Goal: Task Accomplishment & Management: Manage account settings

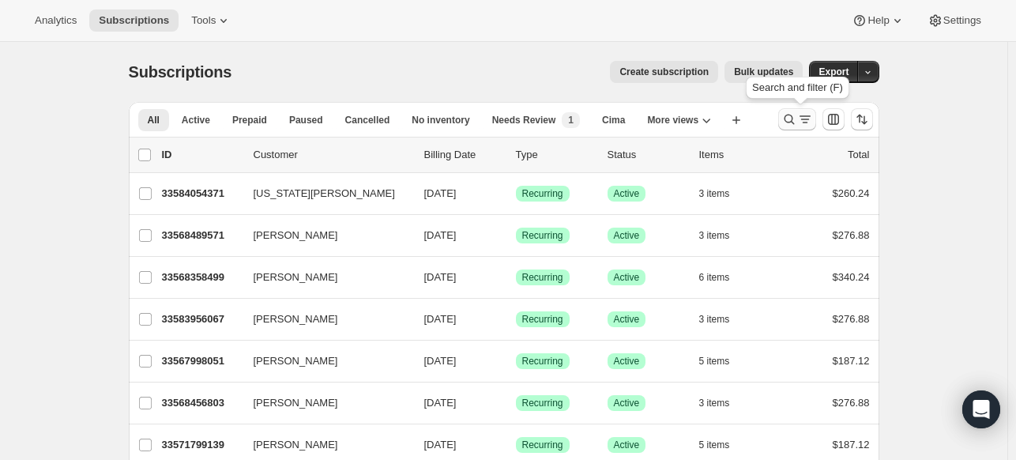
click at [793, 122] on icon "Search and filter results" at bounding box center [789, 119] width 16 height 16
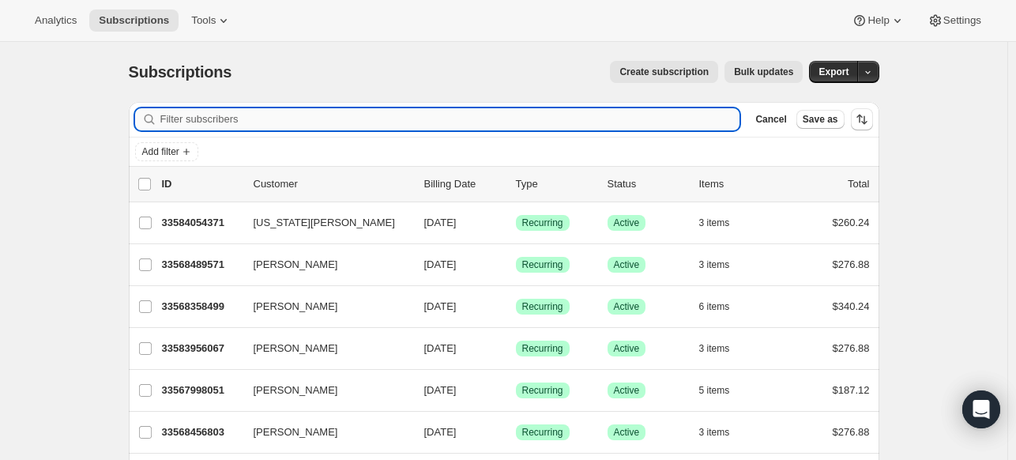
click at [691, 116] on input "Filter subscribers" at bounding box center [450, 119] width 580 height 22
paste input "GIRARDIN"
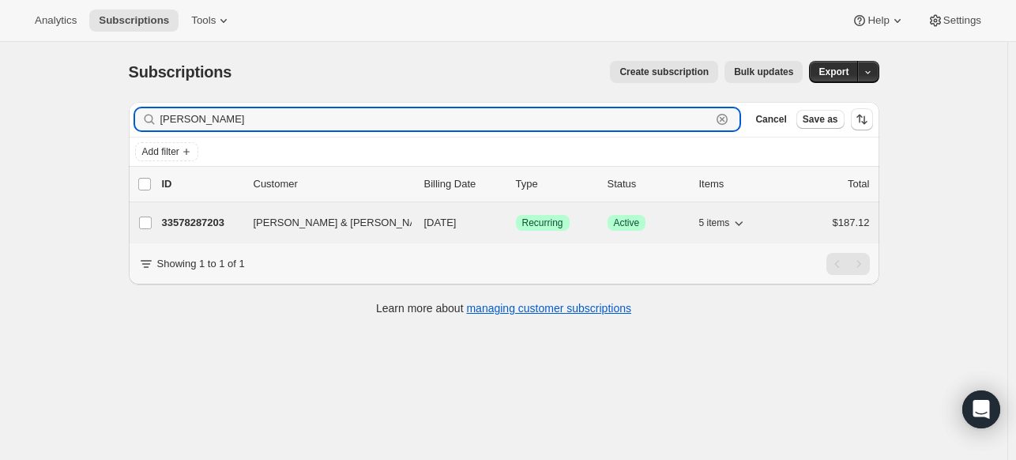
type input "GIRARDIN"
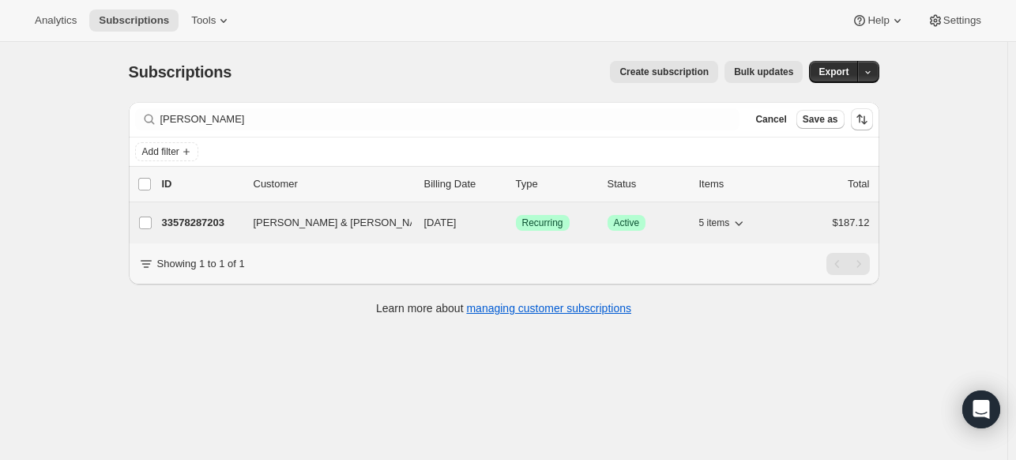
click at [217, 220] on p "33578287203" at bounding box center [201, 223] width 79 height 16
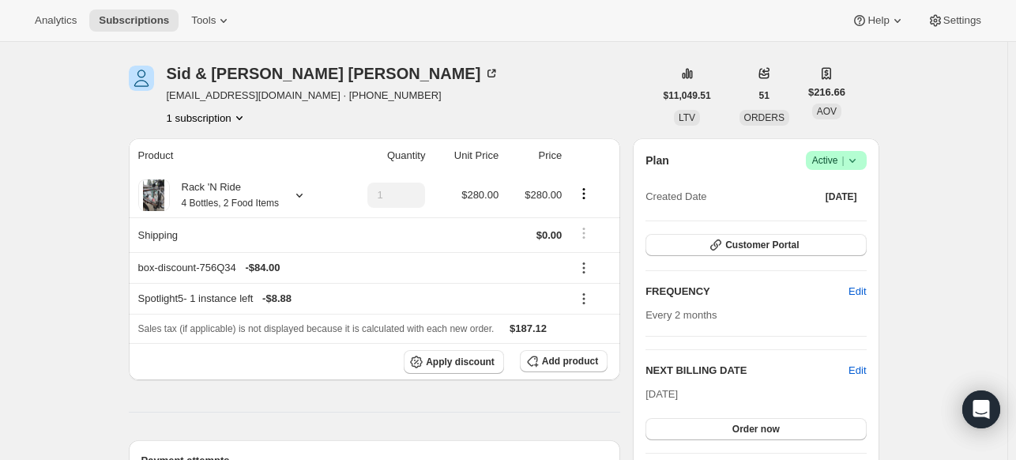
scroll to position [50, 0]
click at [303, 194] on icon at bounding box center [299, 195] width 6 height 4
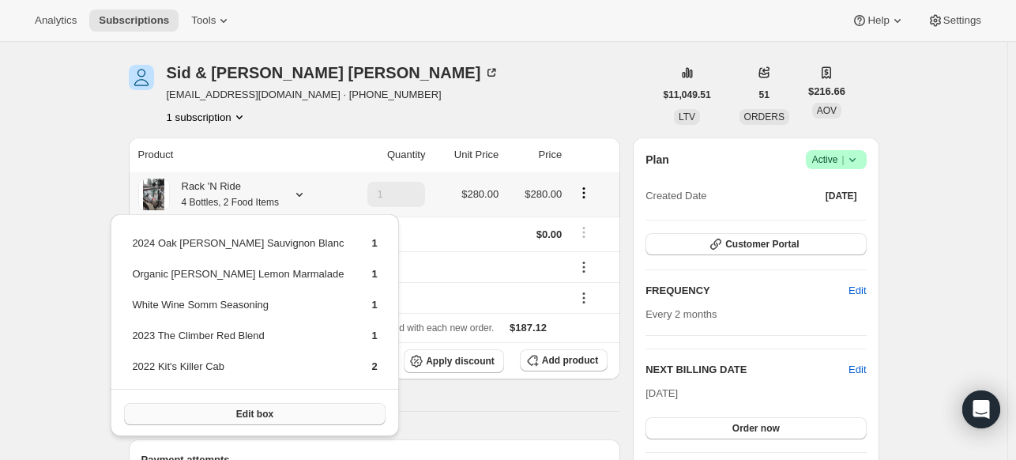
click at [185, 411] on button "Edit box" at bounding box center [254, 414] width 261 height 22
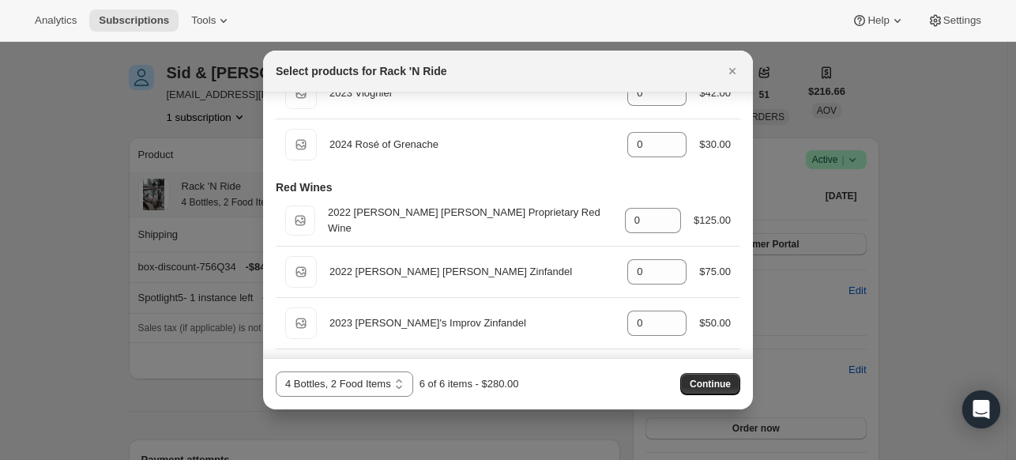
scroll to position [499, 0]
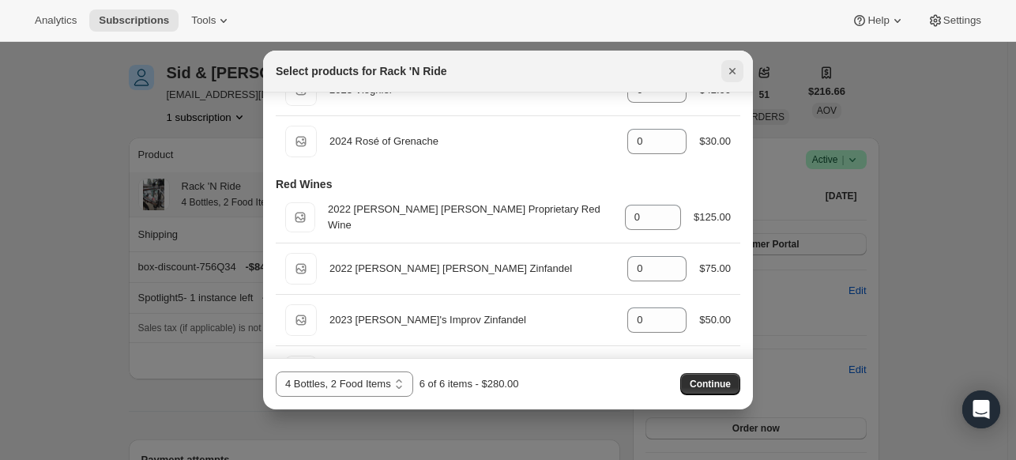
click at [732, 77] on icon "Close" at bounding box center [732, 71] width 16 height 16
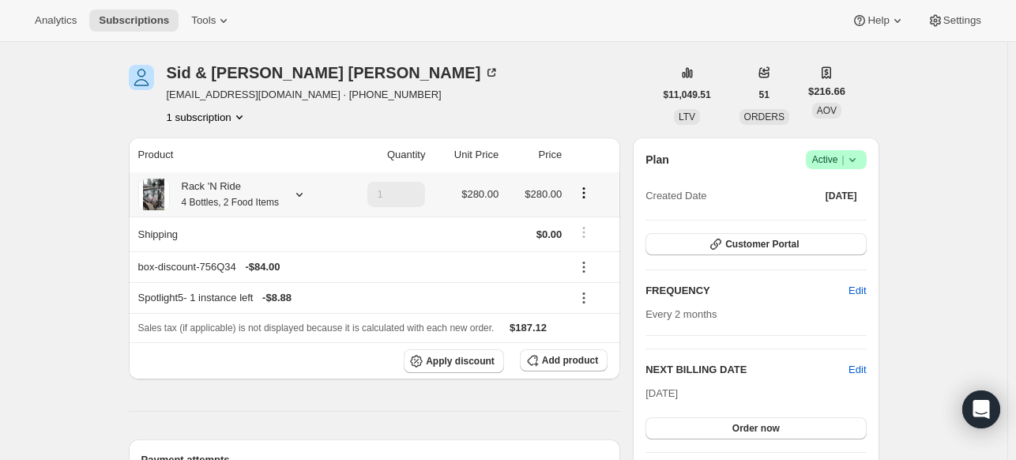
click at [307, 195] on icon at bounding box center [300, 194] width 16 height 16
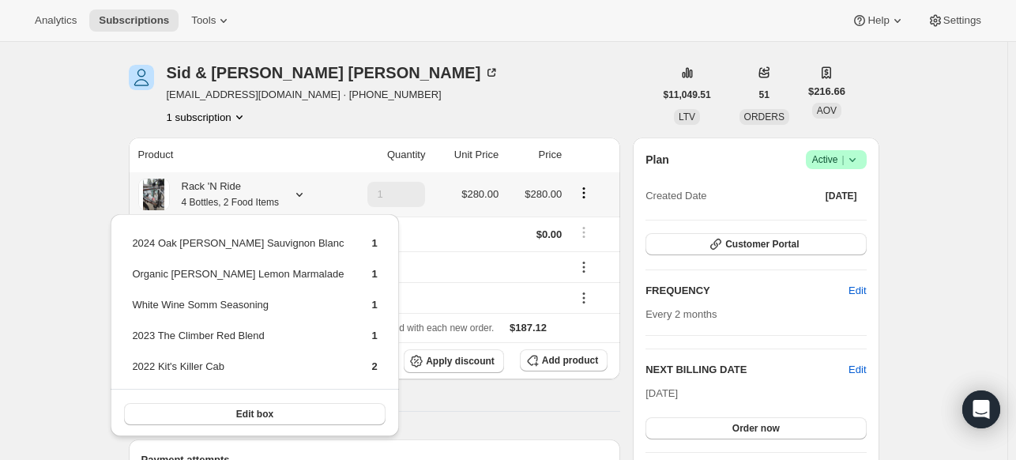
click at [307, 195] on icon at bounding box center [300, 194] width 16 height 16
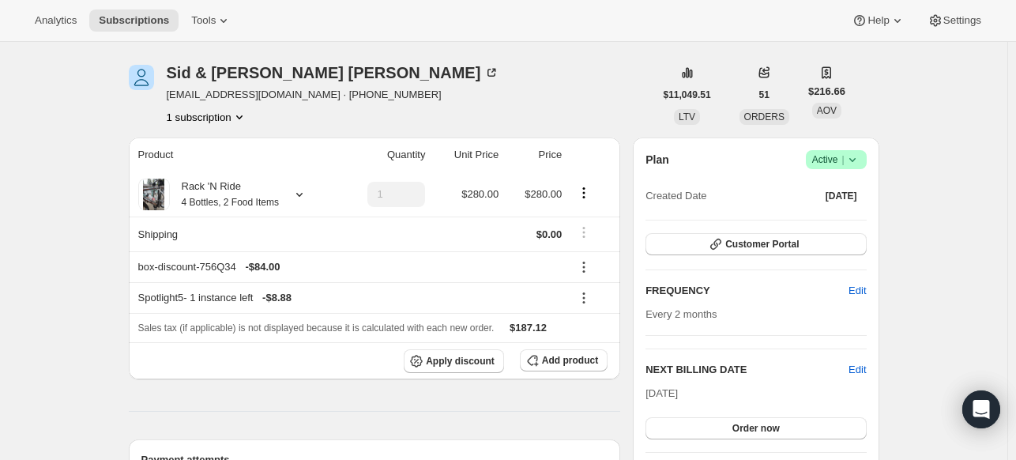
scroll to position [49, 0]
click at [303, 194] on icon at bounding box center [299, 196] width 6 height 4
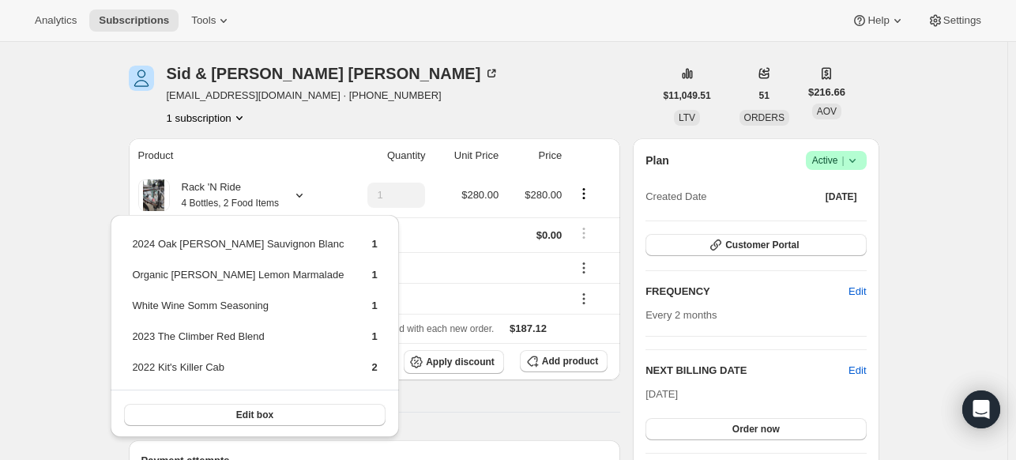
click at [449, 102] on div "Sid & Sue Girardin sidg1949@gmail.com · +16034982510 1 subscription" at bounding box center [391, 96] width 525 height 60
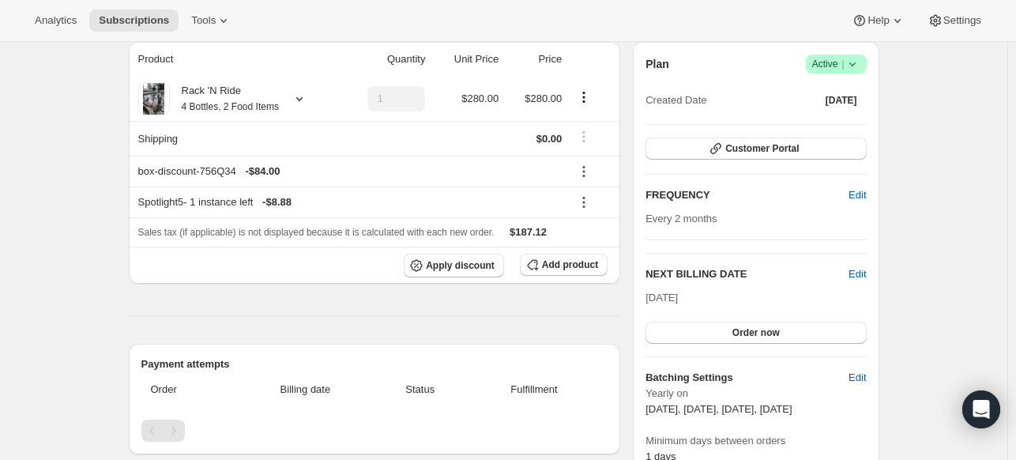
scroll to position [145, 0]
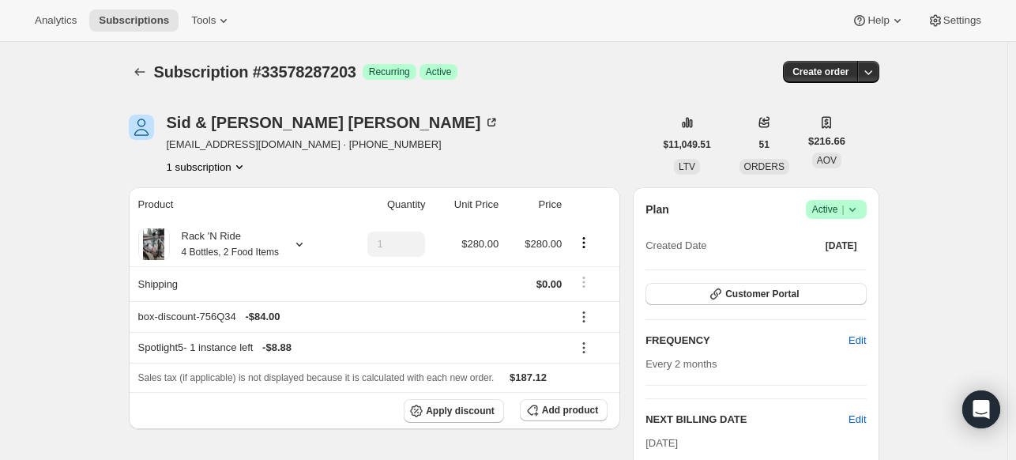
scroll to position [0, 0]
click at [776, 293] on span "Customer Portal" at bounding box center [761, 294] width 73 height 13
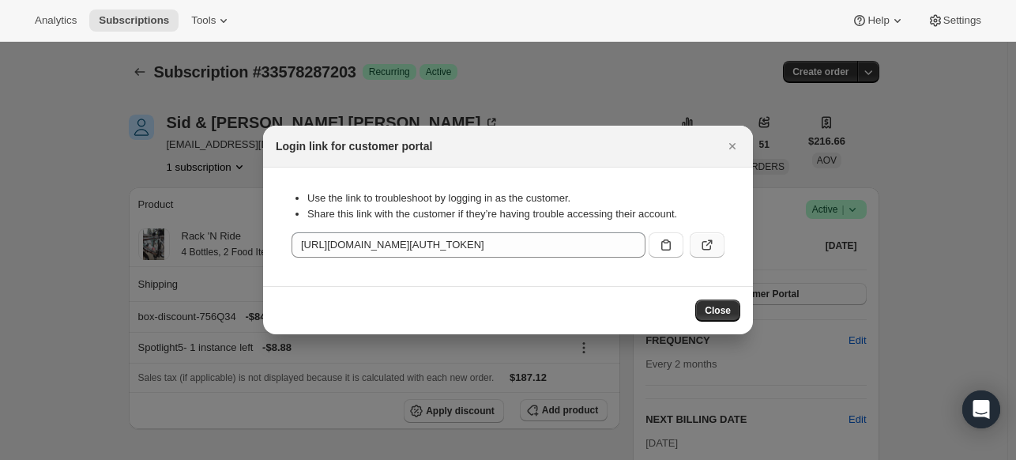
click at [712, 245] on icon ":rce:" at bounding box center [707, 245] width 16 height 16
click at [724, 313] on span "Close" at bounding box center [718, 310] width 26 height 13
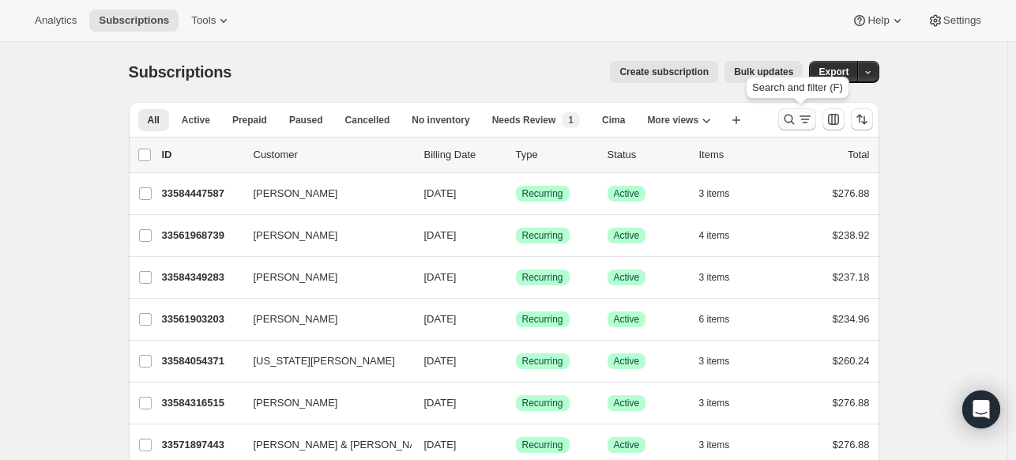
click at [793, 122] on icon "Search and filter results" at bounding box center [789, 120] width 10 height 10
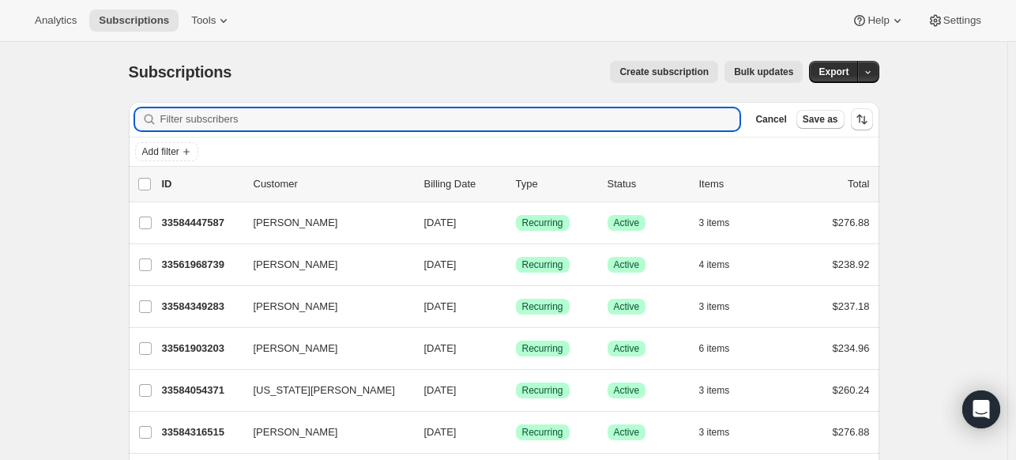
paste input "Staggs"
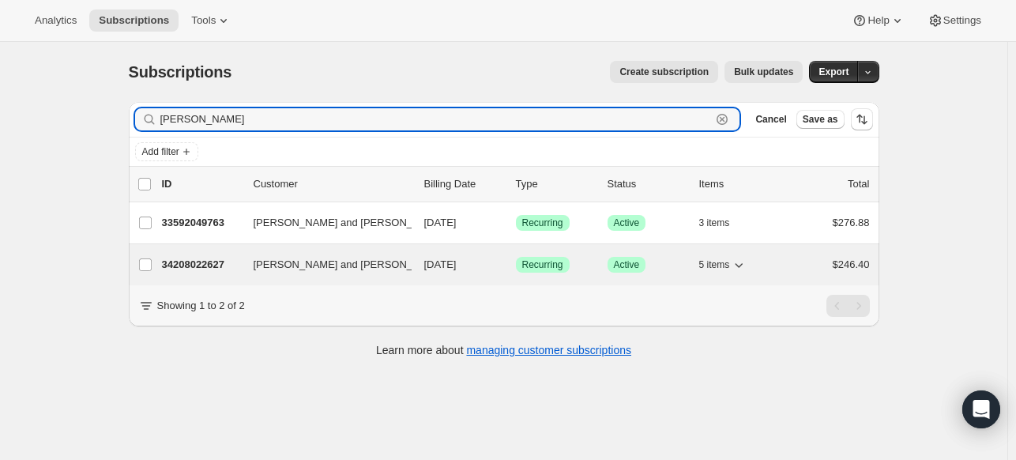
type input "Staggs"
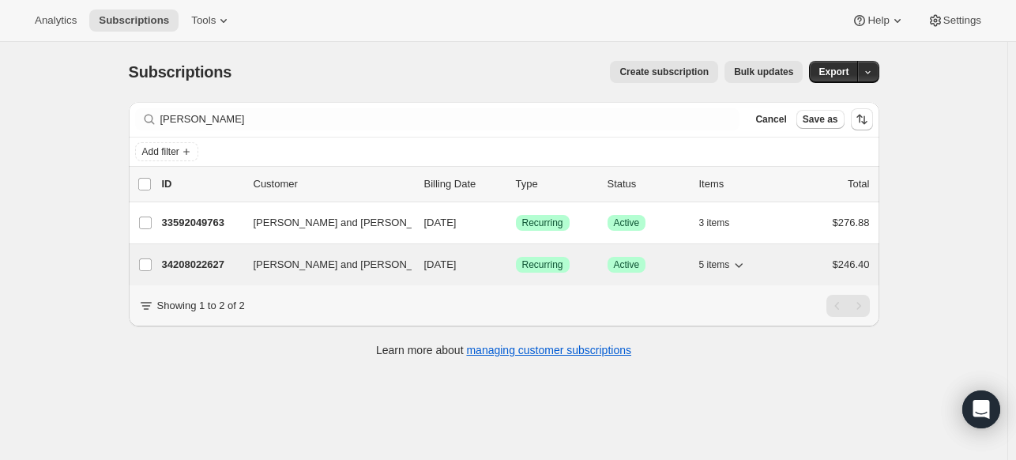
click at [210, 265] on p "34208022627" at bounding box center [201, 265] width 79 height 16
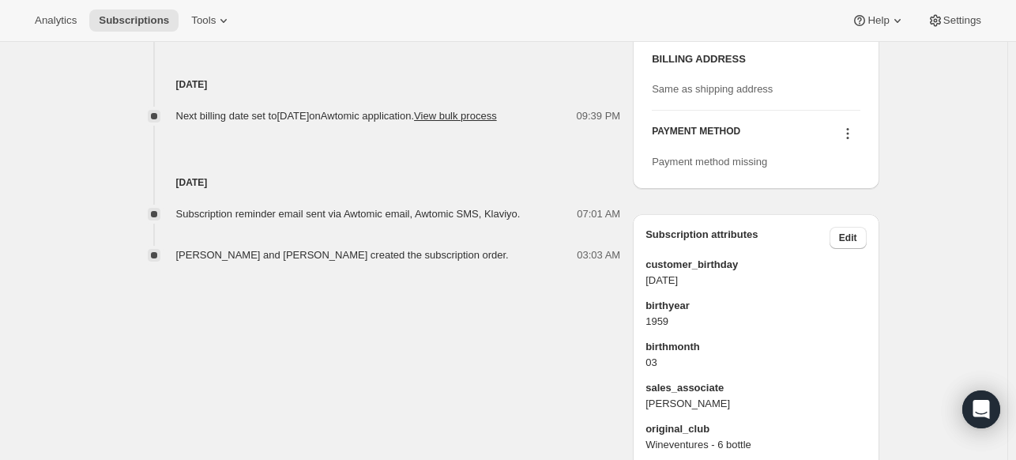
scroll to position [918, 0]
click at [849, 140] on icon at bounding box center [848, 132] width 16 height 16
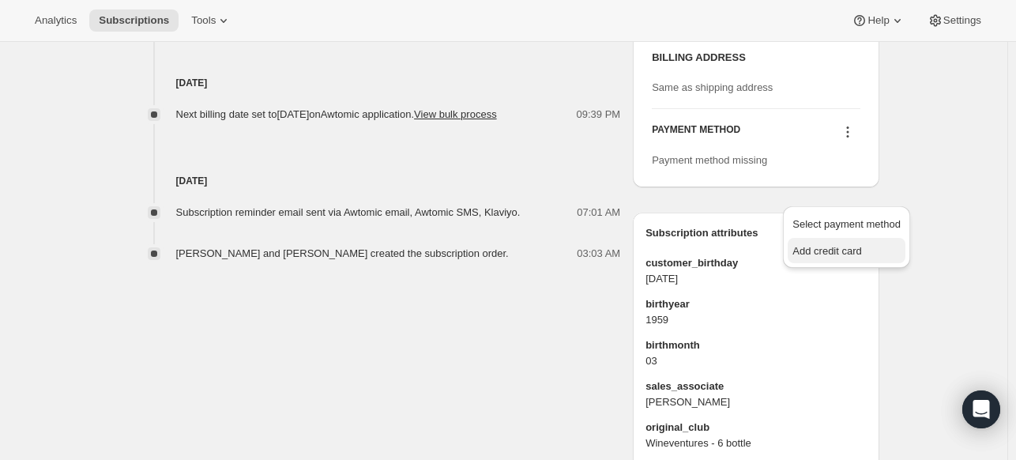
click at [841, 247] on span "Add credit card" at bounding box center [826, 251] width 69 height 12
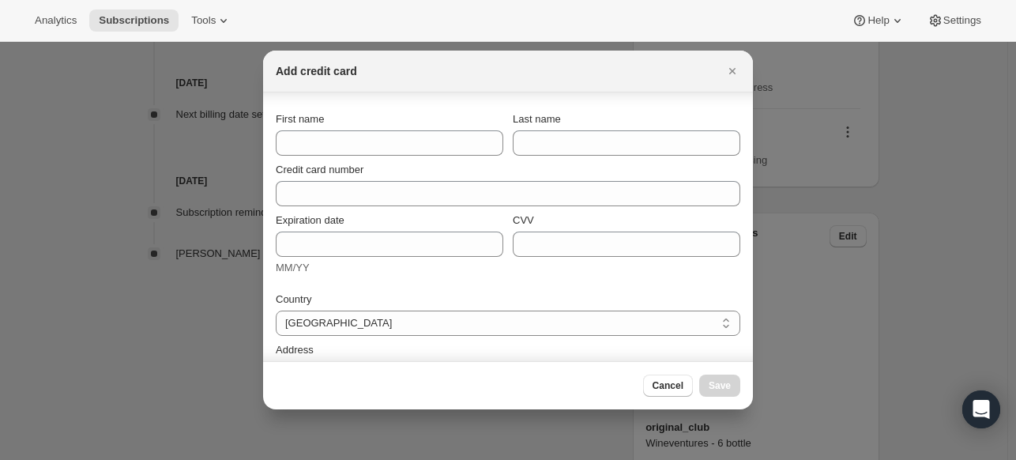
scroll to position [2, 0]
click at [732, 64] on icon "Close" at bounding box center [732, 71] width 16 height 16
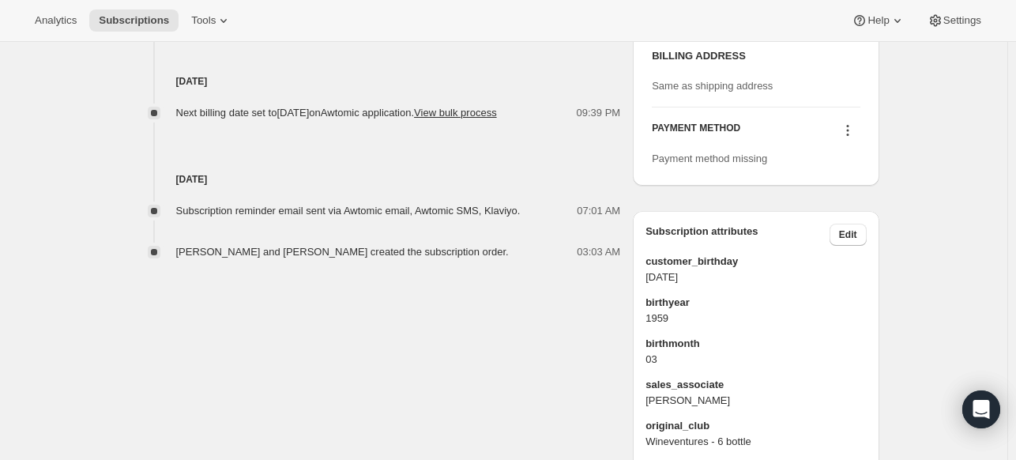
scroll to position [919, 0]
click at [846, 139] on icon at bounding box center [848, 131] width 16 height 16
click at [829, 239] on button "Add credit card" at bounding box center [847, 249] width 118 height 25
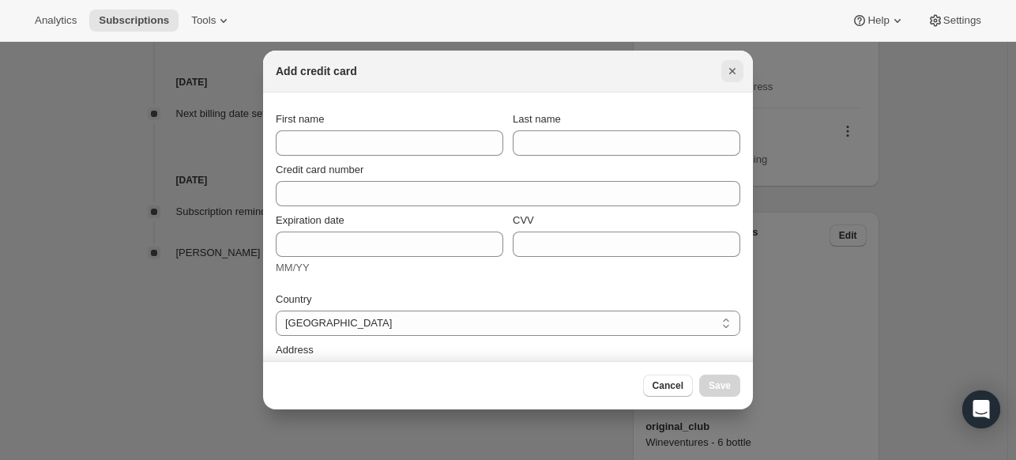
click at [732, 74] on icon "Close" at bounding box center [732, 71] width 16 height 16
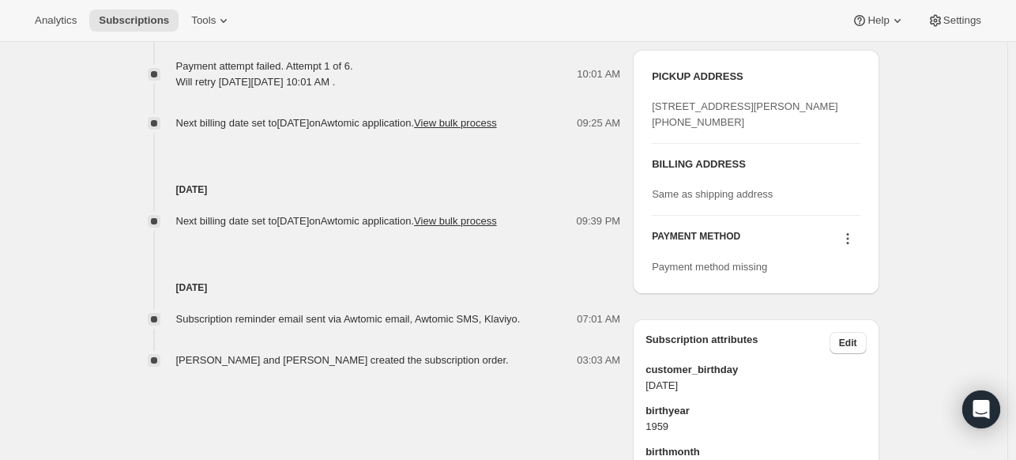
scroll to position [811, 0]
click at [850, 247] on icon at bounding box center [848, 239] width 16 height 16
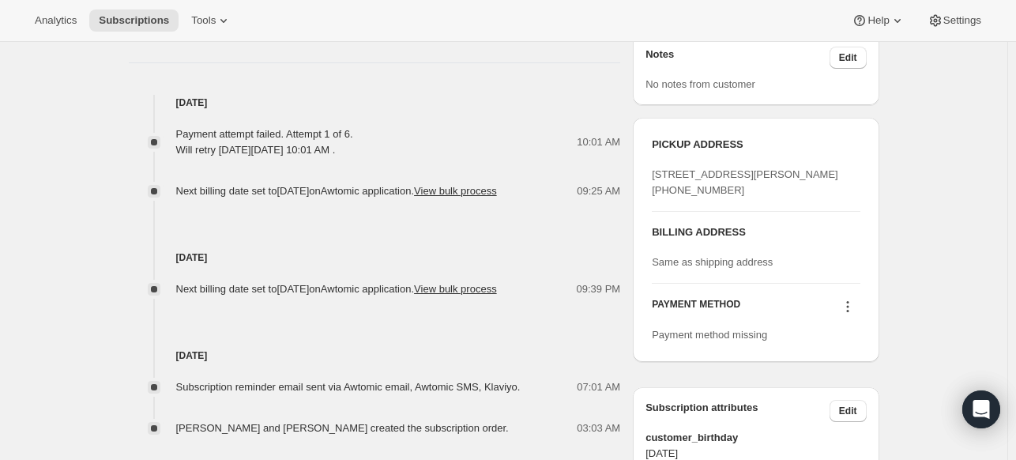
scroll to position [801, 0]
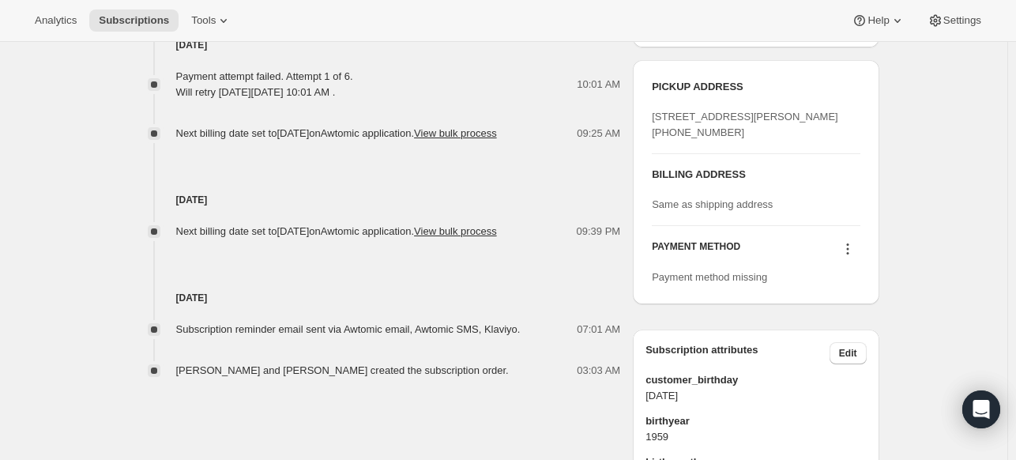
click at [851, 257] on icon at bounding box center [848, 249] width 16 height 16
click at [818, 374] on span "Add credit card" at bounding box center [846, 368] width 108 height 16
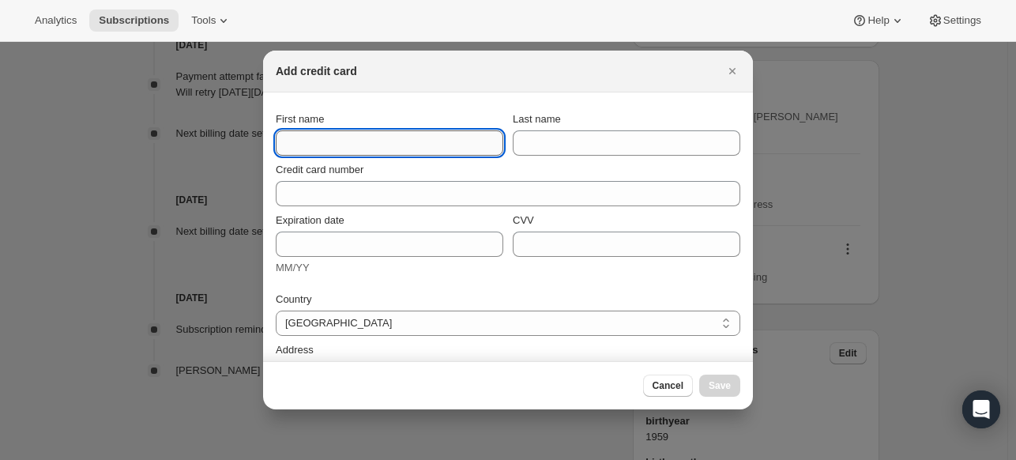
click at [364, 150] on input "First name" at bounding box center [390, 142] width 228 height 25
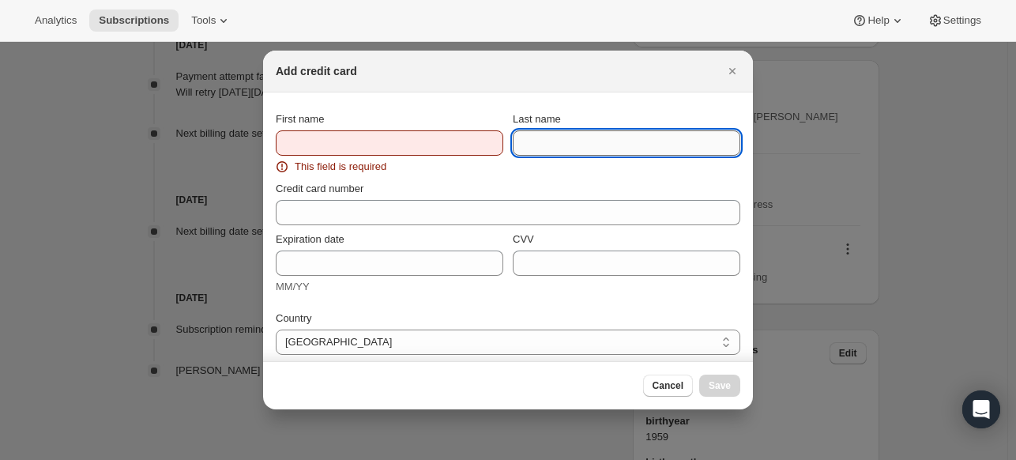
click at [601, 151] on input "Last name" at bounding box center [627, 142] width 228 height 25
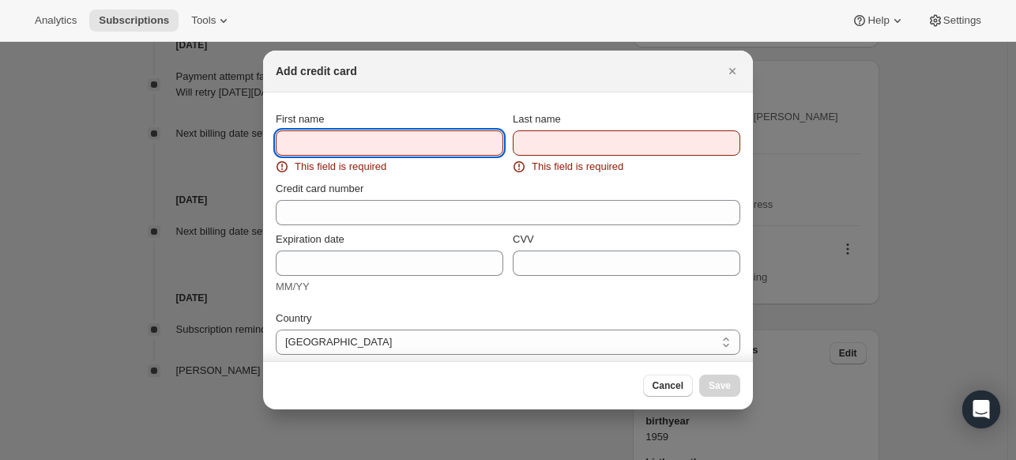
click at [435, 149] on input "First name" at bounding box center [390, 142] width 228 height 25
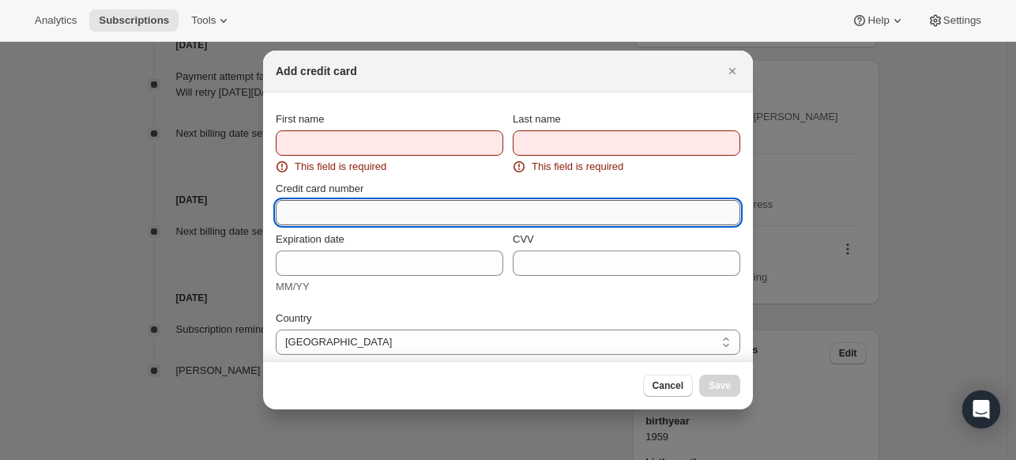
click at [613, 205] on input "Credit card number" at bounding box center [502, 212] width 452 height 25
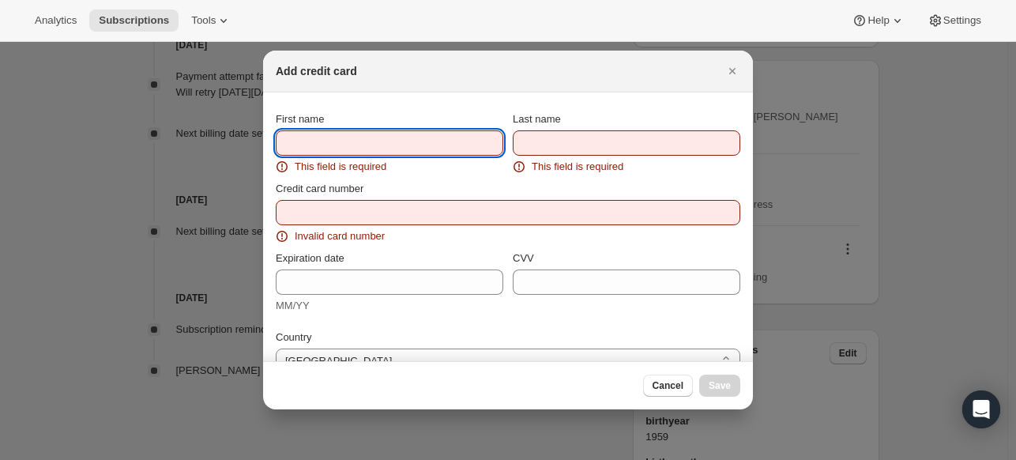
click at [394, 140] on input "First name" at bounding box center [390, 142] width 228 height 25
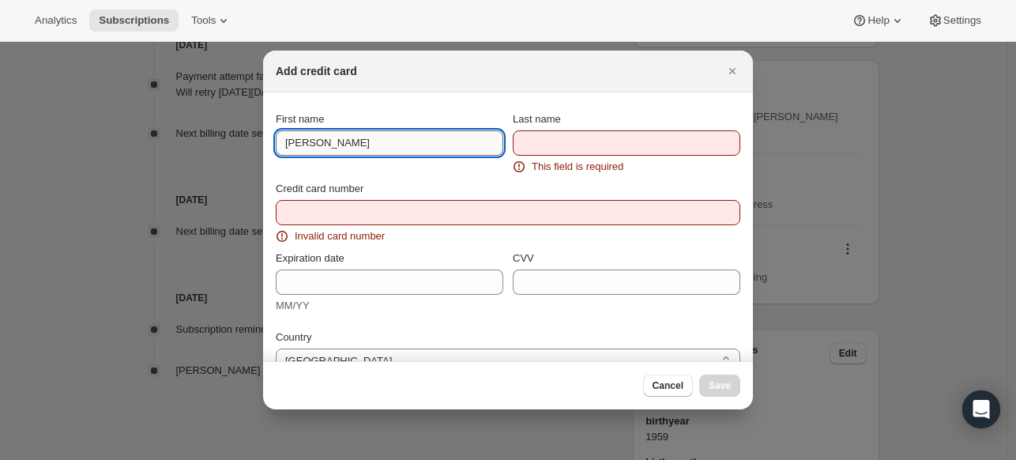
type input "Theresa"
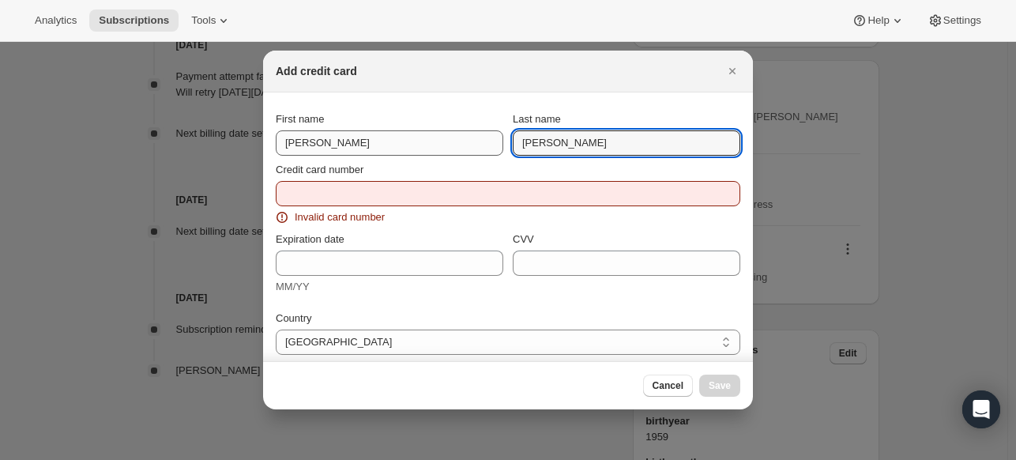
type input "Staggs"
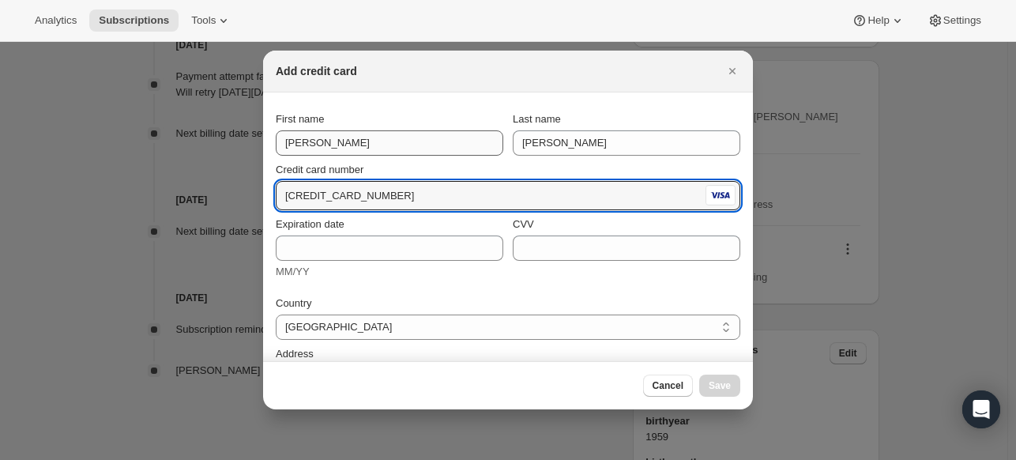
type input "4147 0999 0265 6287"
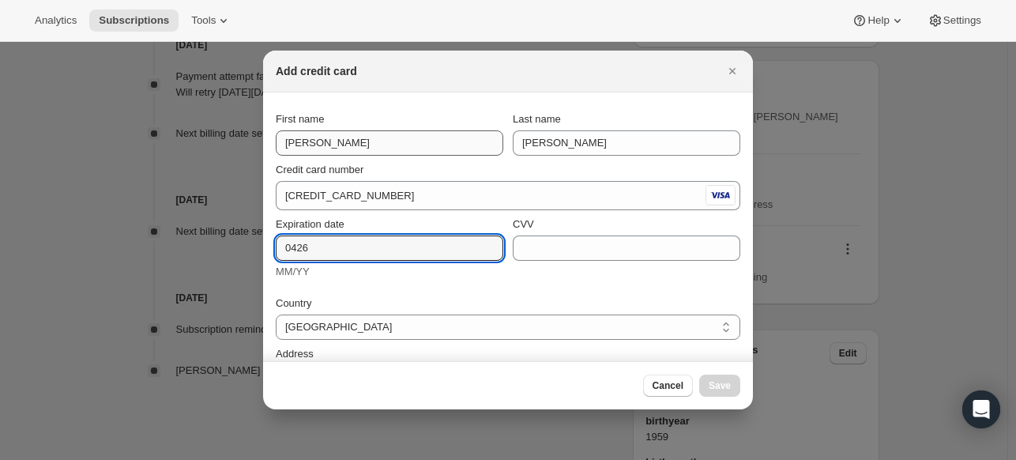
type input "0426"
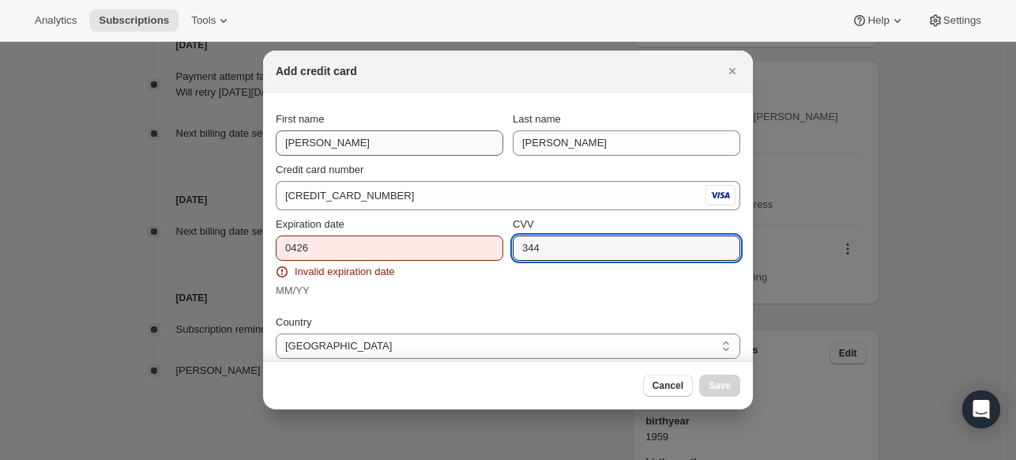
type input "344"
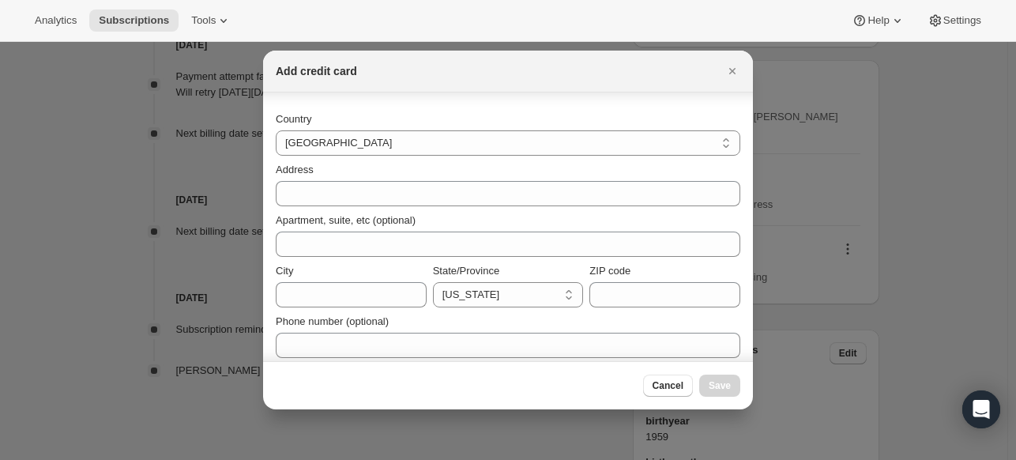
scroll to position [202, 0]
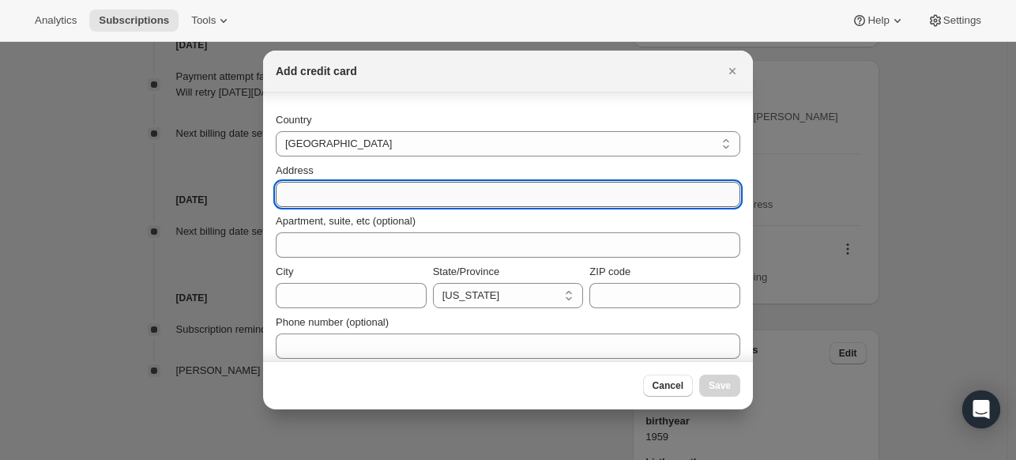
click at [594, 195] on input "Address" at bounding box center [508, 194] width 465 height 25
type input "2401 Big Ranch Rd"
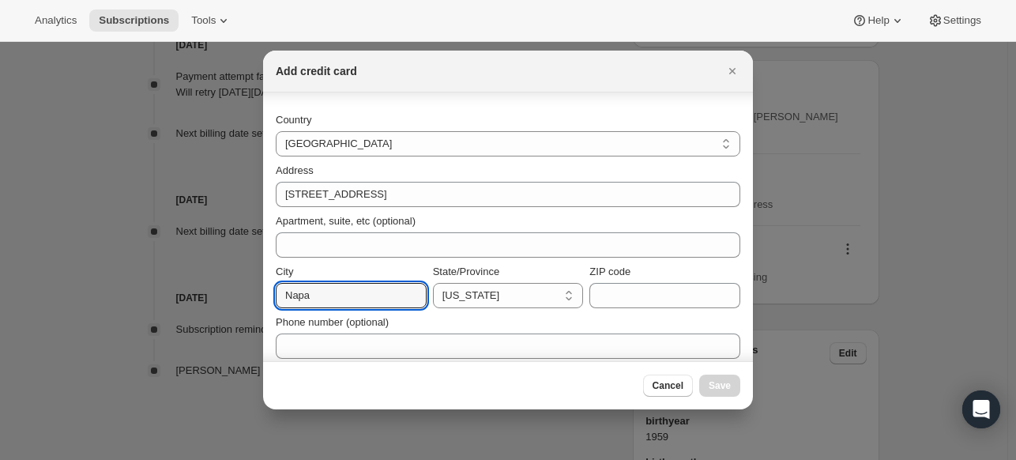
type input "Napa"
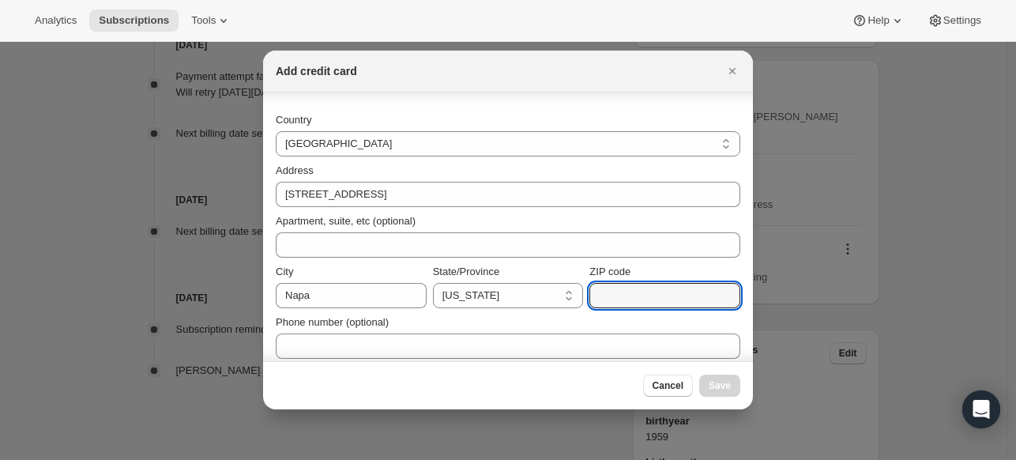
type input "9"
type input "4"
type input "94558"
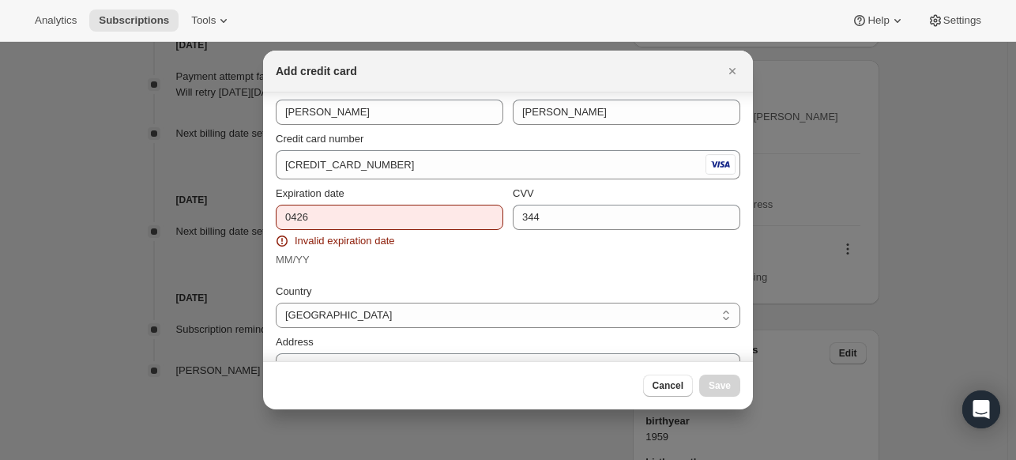
scroll to position [0, 0]
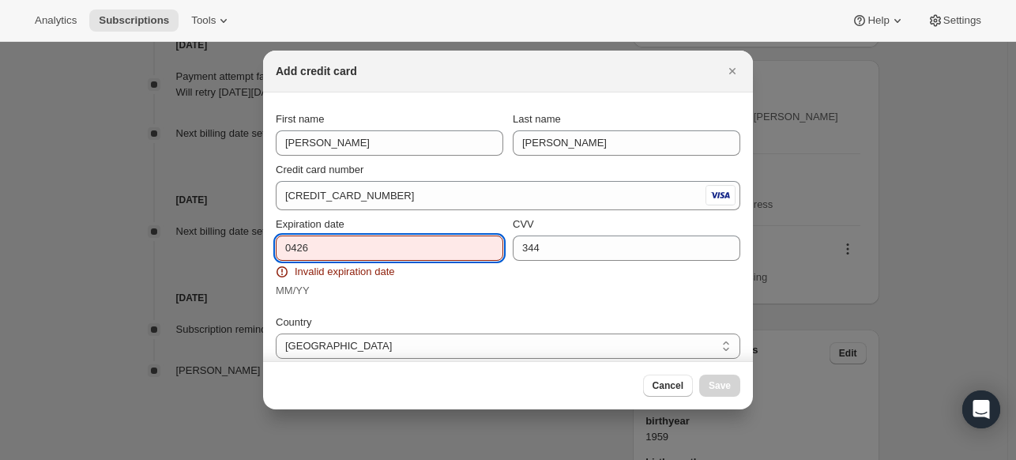
click at [343, 243] on input "0426" at bounding box center [390, 247] width 228 height 25
type input "0"
click at [371, 250] on input "042026" at bounding box center [390, 247] width 228 height 25
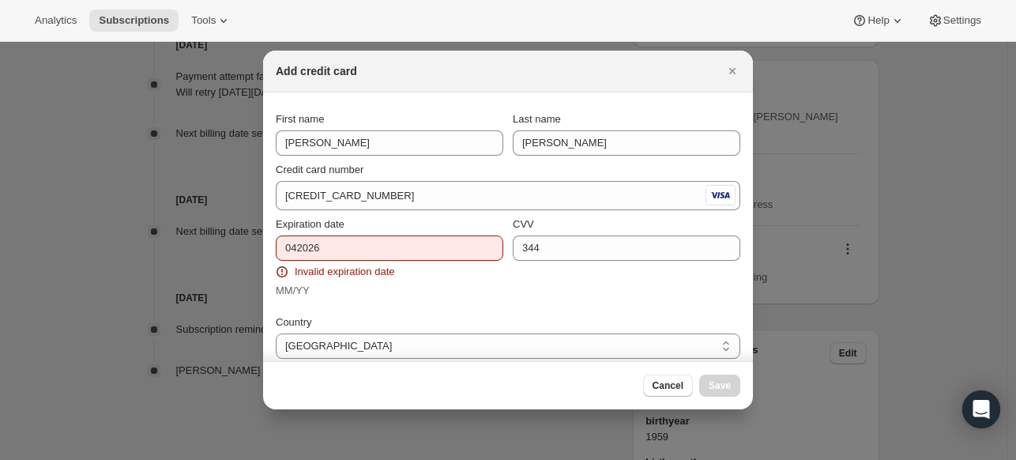
click at [595, 293] on div "CVV 344" at bounding box center [627, 257] width 228 height 82
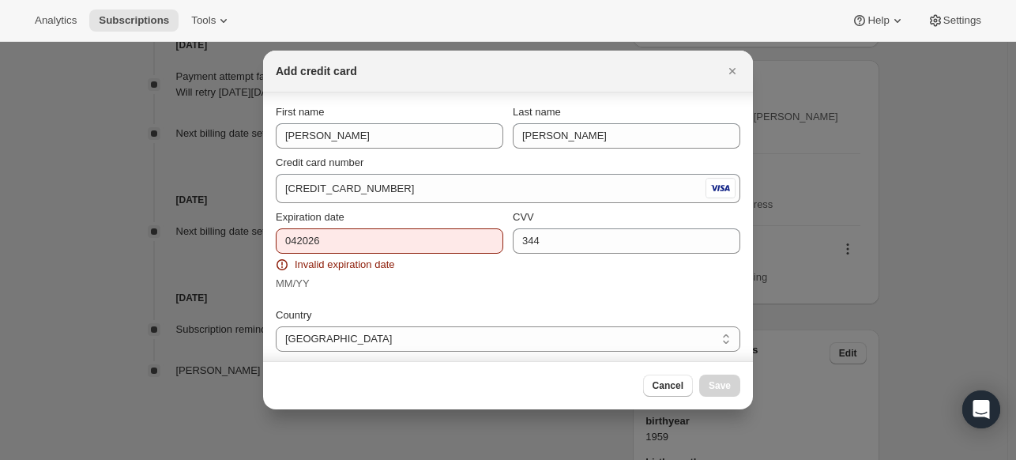
click at [340, 252] on div "Expiration date 042026 Invalid expiration date MM/YY" at bounding box center [390, 250] width 228 height 82
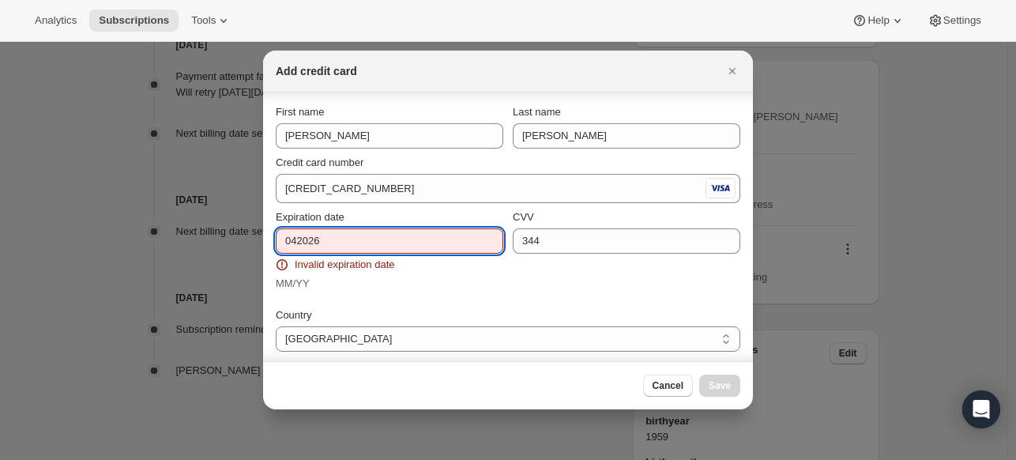
click at [343, 239] on input "042026" at bounding box center [390, 240] width 228 height 25
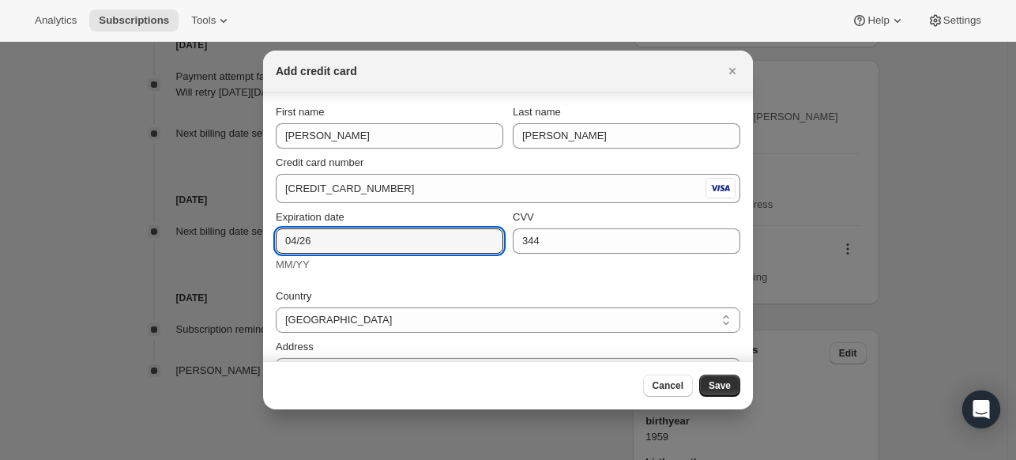
type input "04/26"
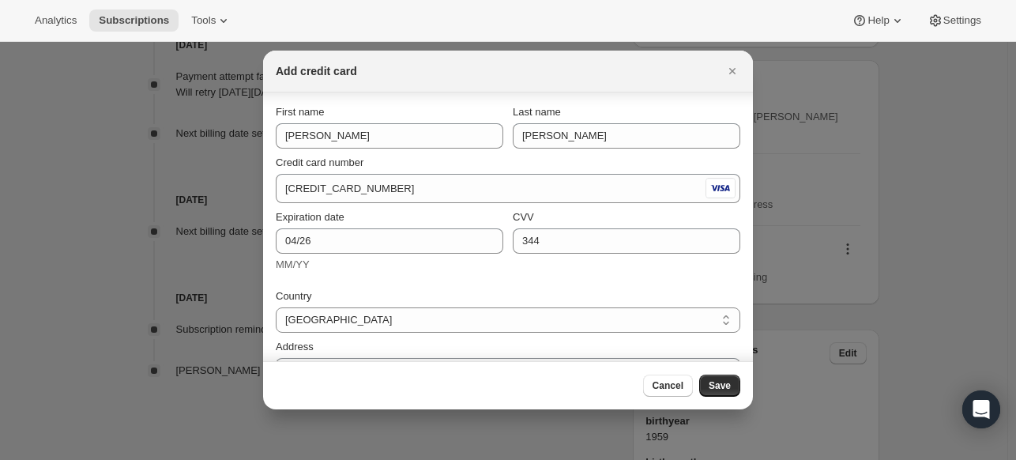
click at [622, 282] on div "Country United States United States Address 2401 Big Ranch Rd Apartment, suite,…" at bounding box center [508, 407] width 465 height 256
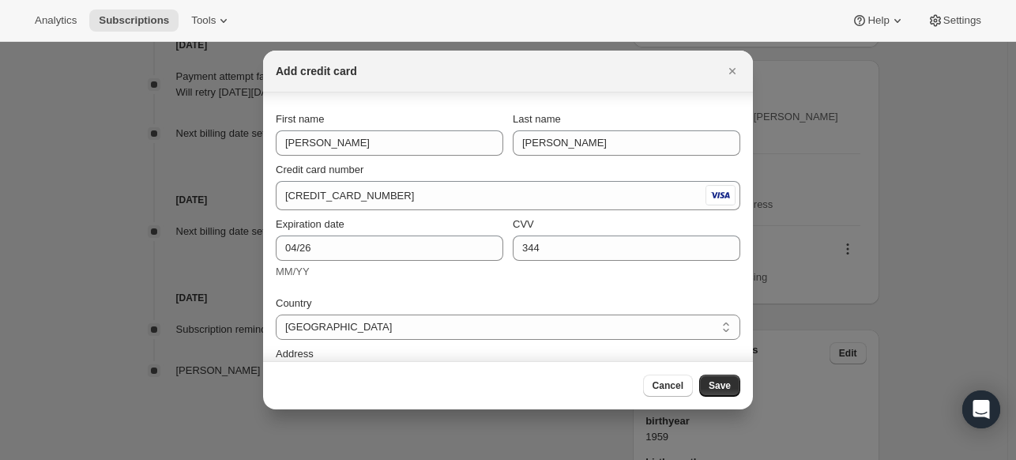
scroll to position [193, 0]
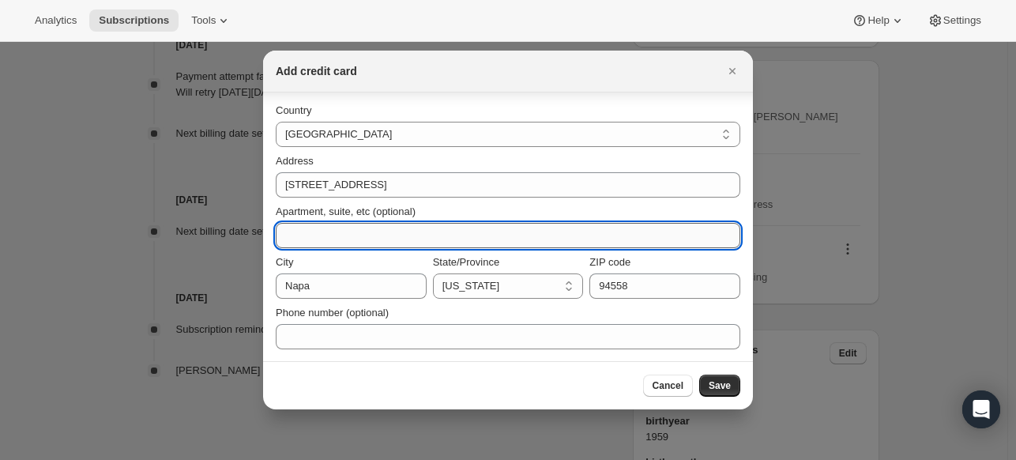
click at [348, 234] on input "Apartment, suite, etc (optional)" at bounding box center [508, 235] width 465 height 25
click at [545, 321] on div "Phone number (optional)" at bounding box center [508, 327] width 465 height 44
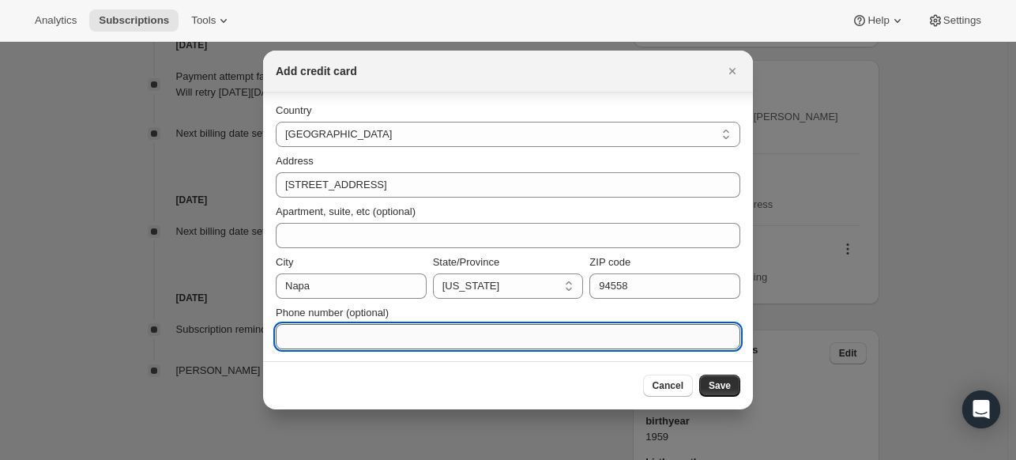
click at [544, 333] on input "Phone number (optional)" at bounding box center [508, 336] width 465 height 25
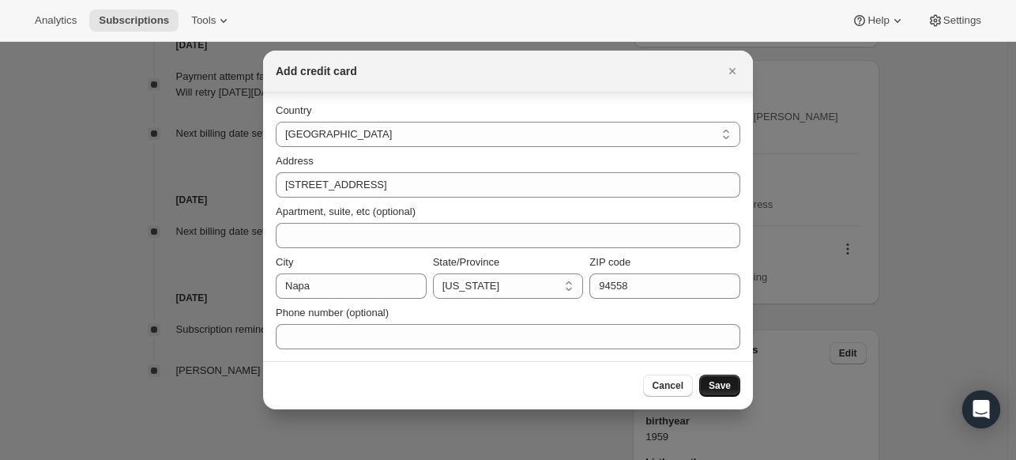
click at [712, 386] on span "Save" at bounding box center [720, 385] width 22 height 13
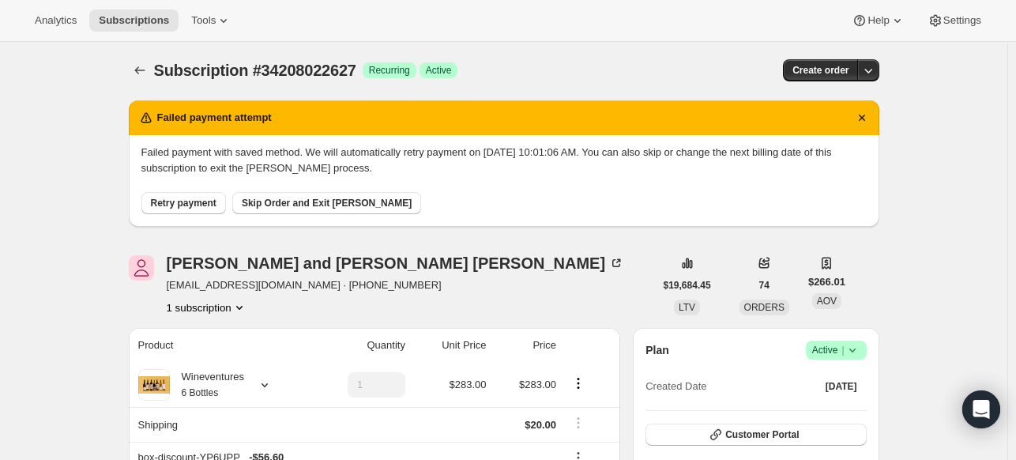
scroll to position [2, 0]
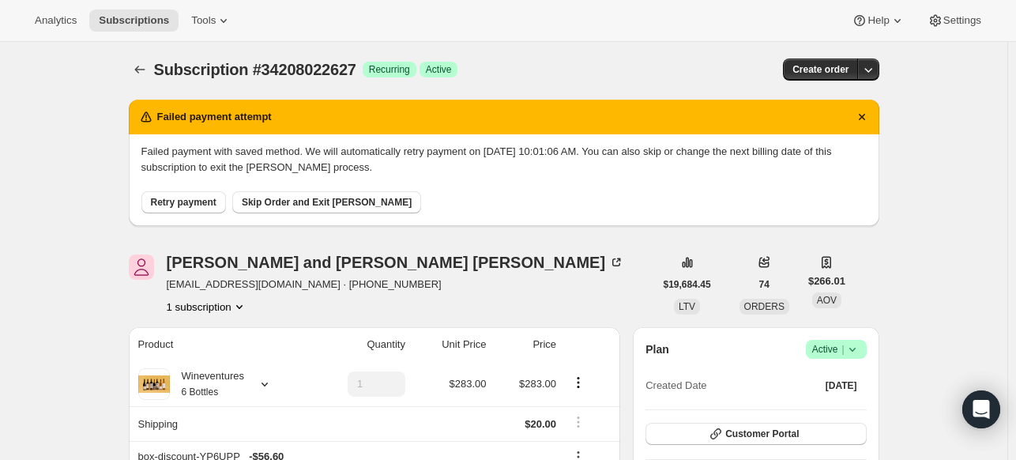
click at [213, 202] on span "Retry payment" at bounding box center [184, 202] width 66 height 13
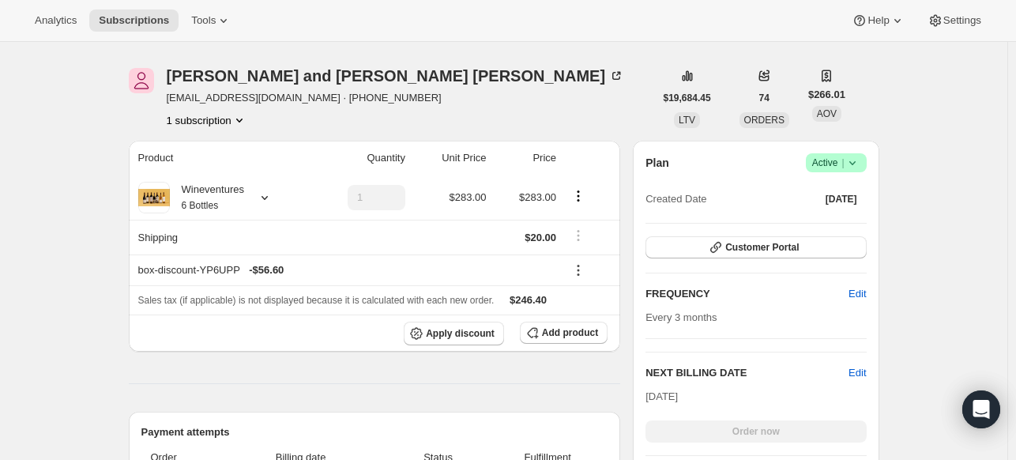
scroll to position [0, 0]
